Goal: Information Seeking & Learning: Learn about a topic

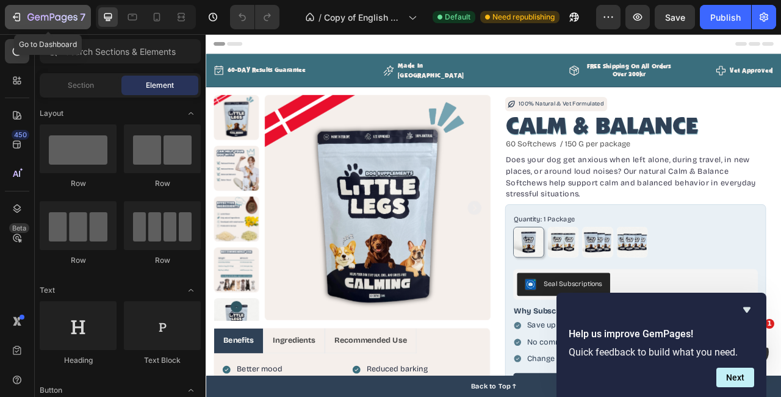
click at [27, 21] on icon "button" at bounding box center [52, 18] width 50 height 10
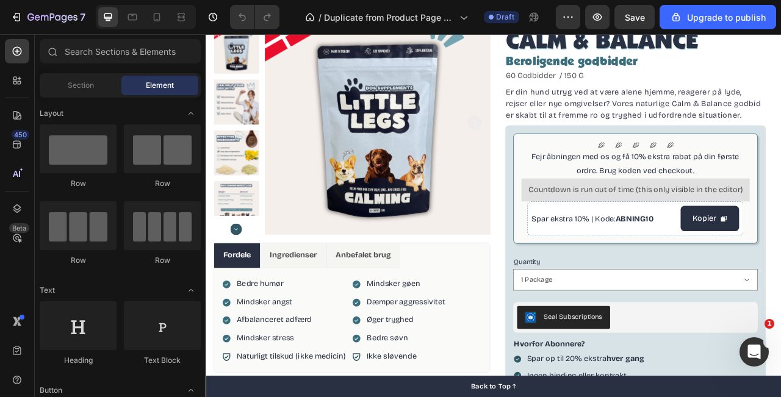
scroll to position [71, 0]
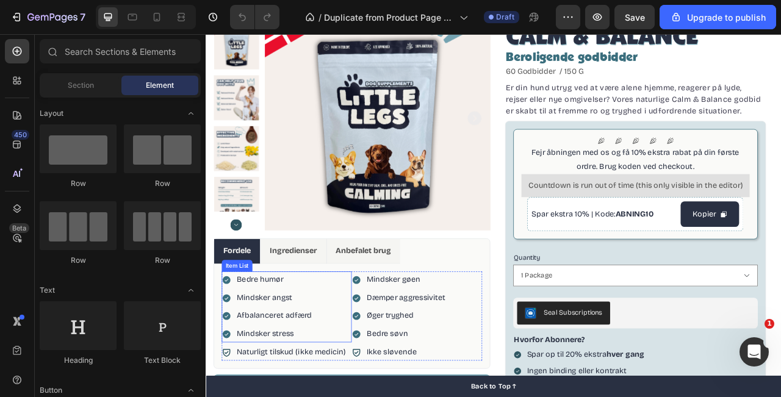
click at [312, 396] on p "Afbalanceret adfærd" at bounding box center [293, 393] width 96 height 18
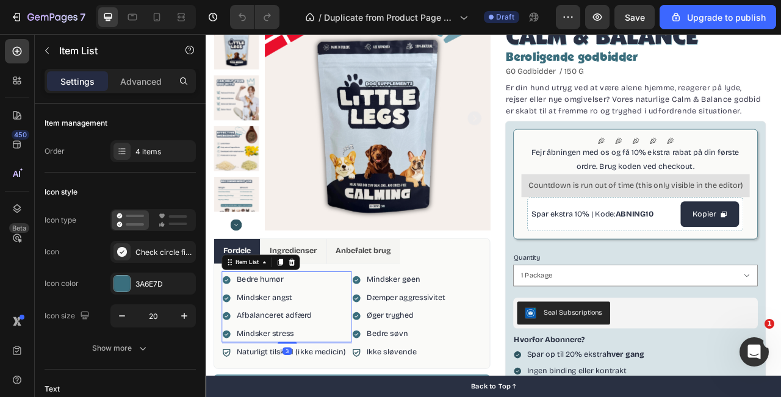
click at [312, 396] on p "Afbalanceret adfærd" at bounding box center [293, 393] width 96 height 18
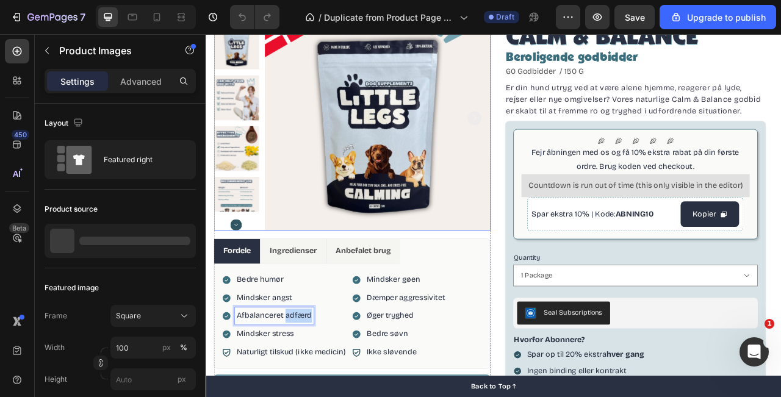
click at [556, 241] on img at bounding box center [423, 141] width 287 height 287
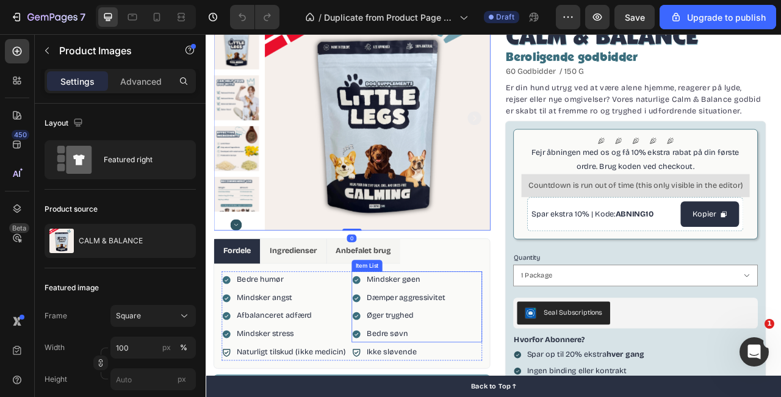
click at [456, 393] on p "Øger tryghed" at bounding box center [460, 393] width 100 height 18
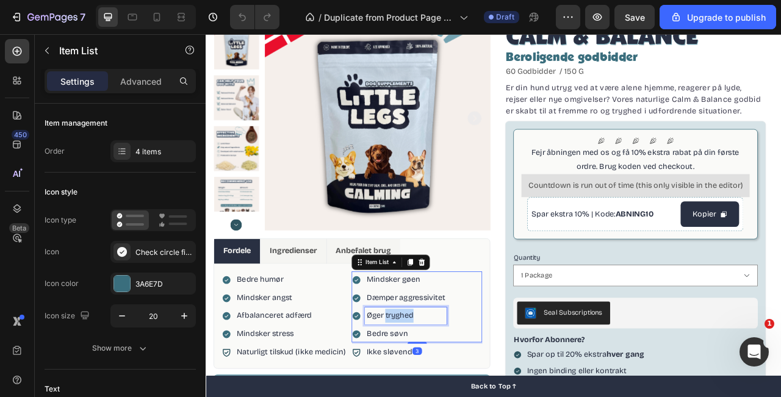
click at [456, 393] on p "Øger tryghed" at bounding box center [460, 393] width 100 height 18
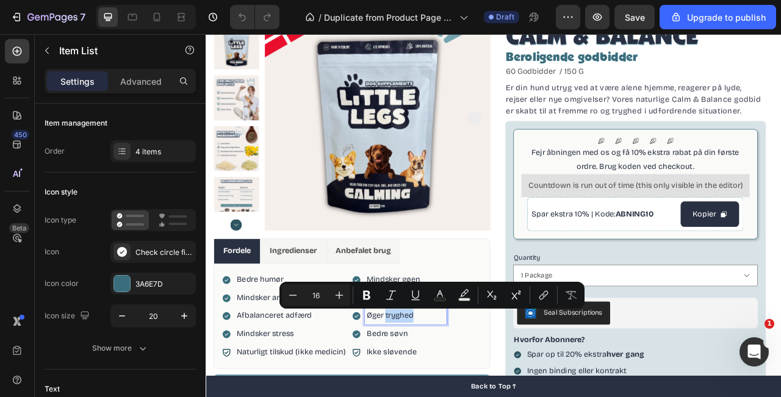
click at [473, 395] on p "Øger tryghed" at bounding box center [460, 393] width 100 height 18
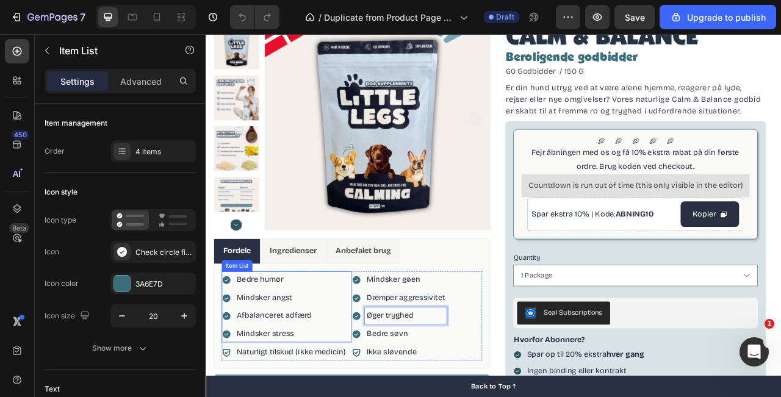
click at [300, 349] on p "Bedre humør" at bounding box center [293, 347] width 96 height 18
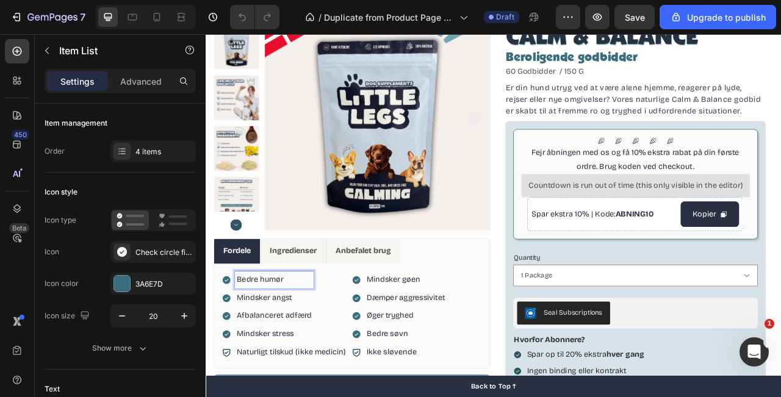
click at [303, 349] on p "Bedre humør" at bounding box center [293, 347] width 96 height 18
drag, startPoint x: 303, startPoint y: 349, endPoint x: 273, endPoint y: 350, distance: 29.9
click at [273, 350] on p "Bedre humør" at bounding box center [293, 347] width 96 height 18
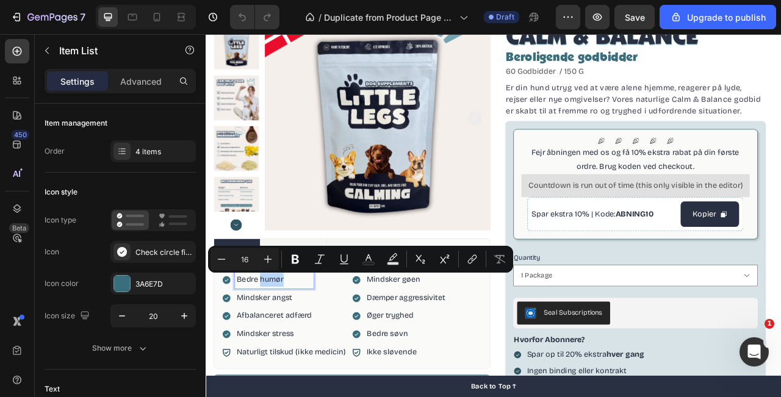
copy p "humør"
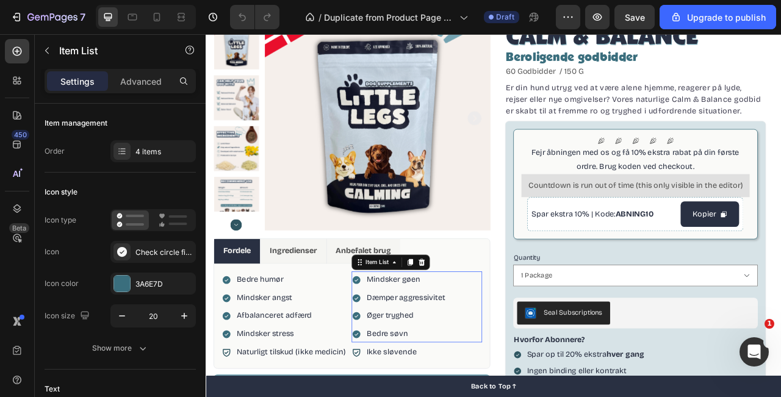
click at [489, 373] on p "Dæmper aggressivitet" at bounding box center [460, 370] width 100 height 18
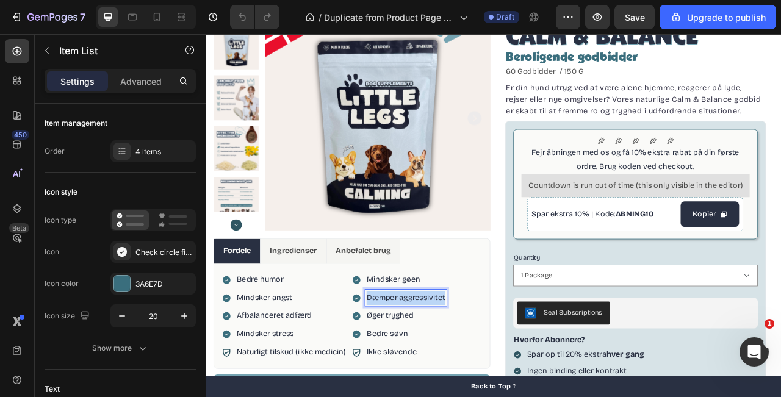
click at [489, 373] on p "Dæmper aggressivitet" at bounding box center [460, 370] width 100 height 18
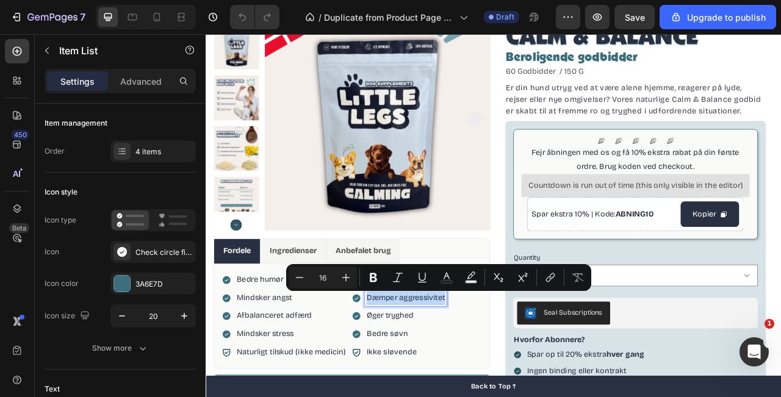
click at [493, 373] on p "Dæmper aggressivitet" at bounding box center [460, 370] width 100 height 18
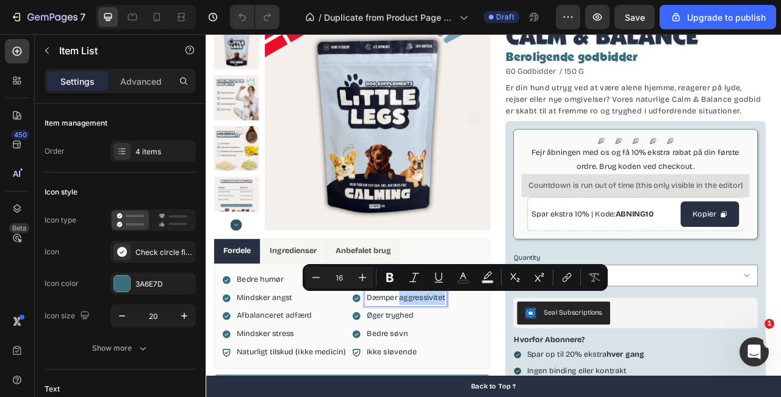
drag, startPoint x: 453, startPoint y: 373, endPoint x: 510, endPoint y: 367, distance: 57.6
click at [510, 367] on p "Dæmper aggressivitet" at bounding box center [460, 370] width 100 height 18
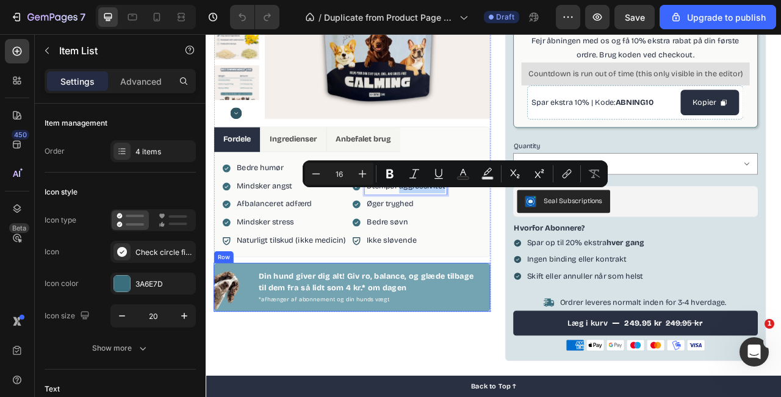
scroll to position [215, 0]
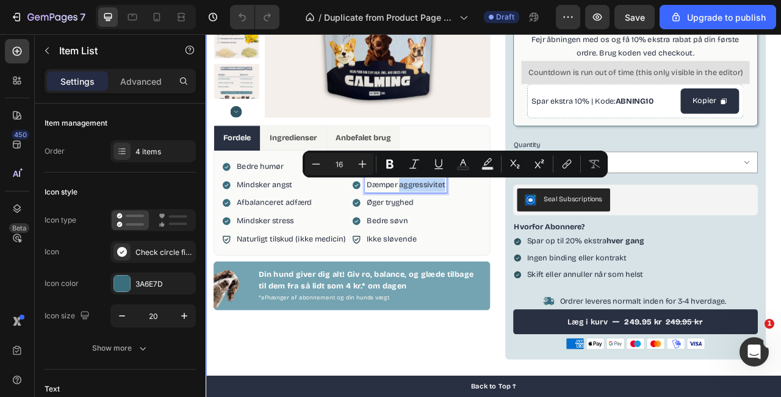
click at [485, 387] on div "Product Images Fordele Ingredienser Anbefalet brug Bedre humør Mindsker angst A…" at bounding box center [391, 169] width 352 height 631
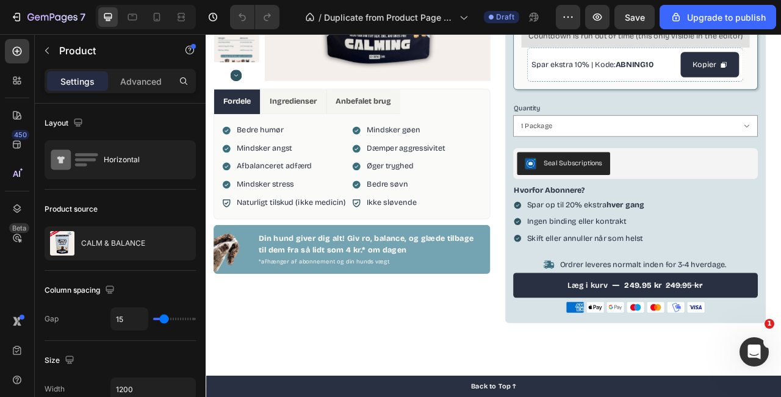
scroll to position [263, 0]
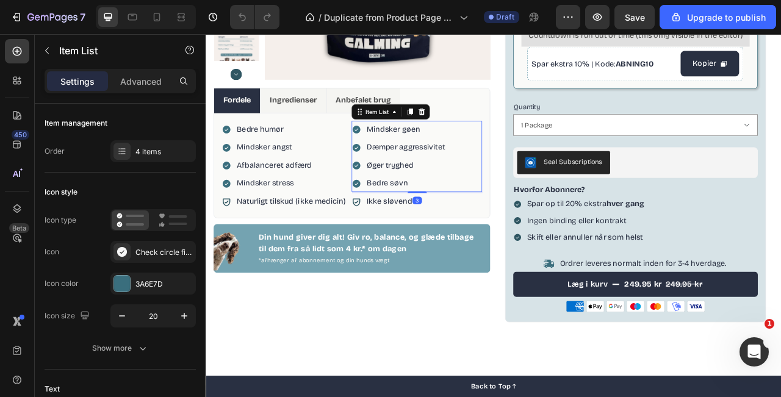
click at [466, 204] on p "Øger tryghed" at bounding box center [460, 201] width 100 height 18
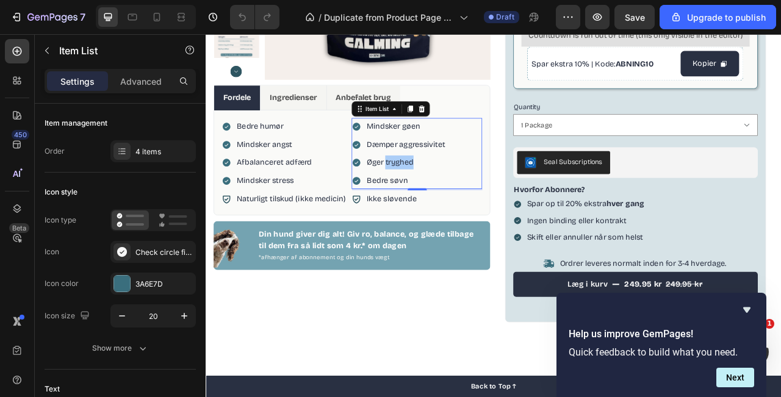
scroll to position [259, 0]
